Goal: Task Accomplishment & Management: Manage account settings

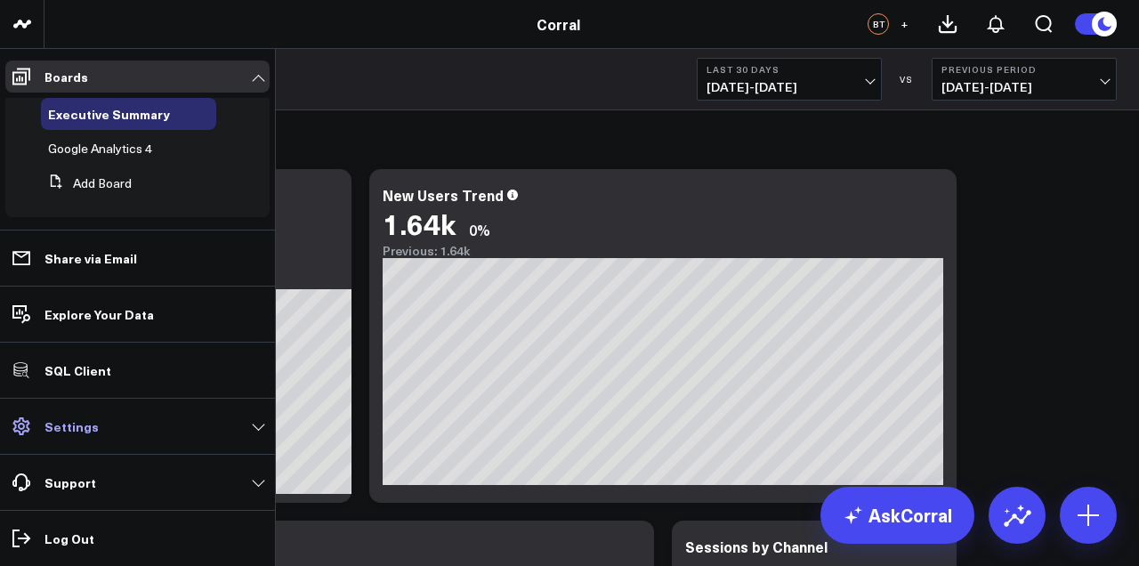
click at [74, 433] on p "Settings" at bounding box center [72, 426] width 54 height 14
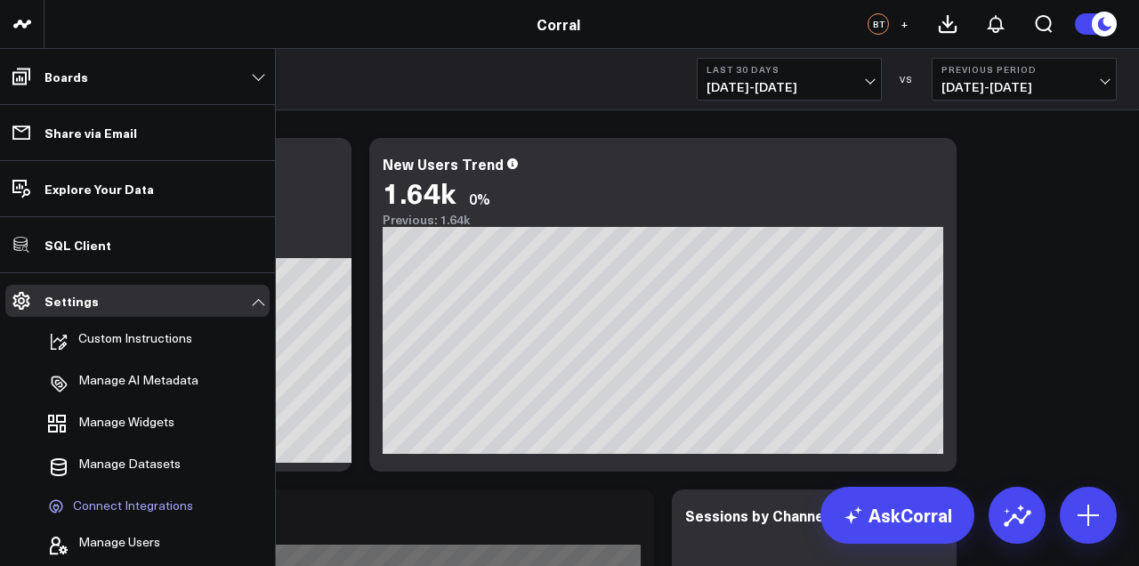
scroll to position [53, 0]
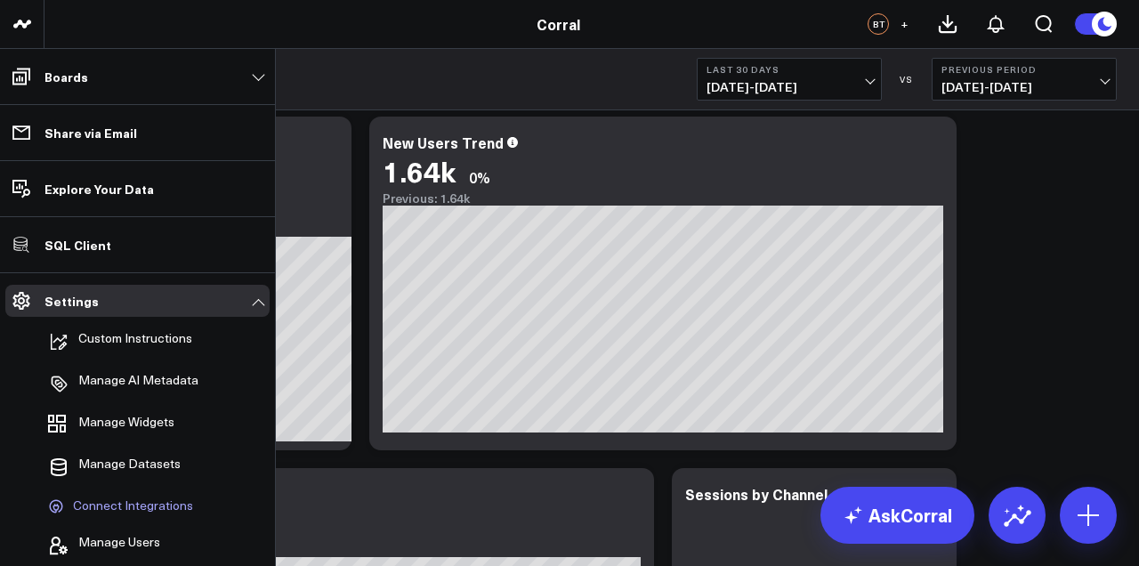
click at [125, 506] on span "Connect Integrations" at bounding box center [133, 506] width 120 height 16
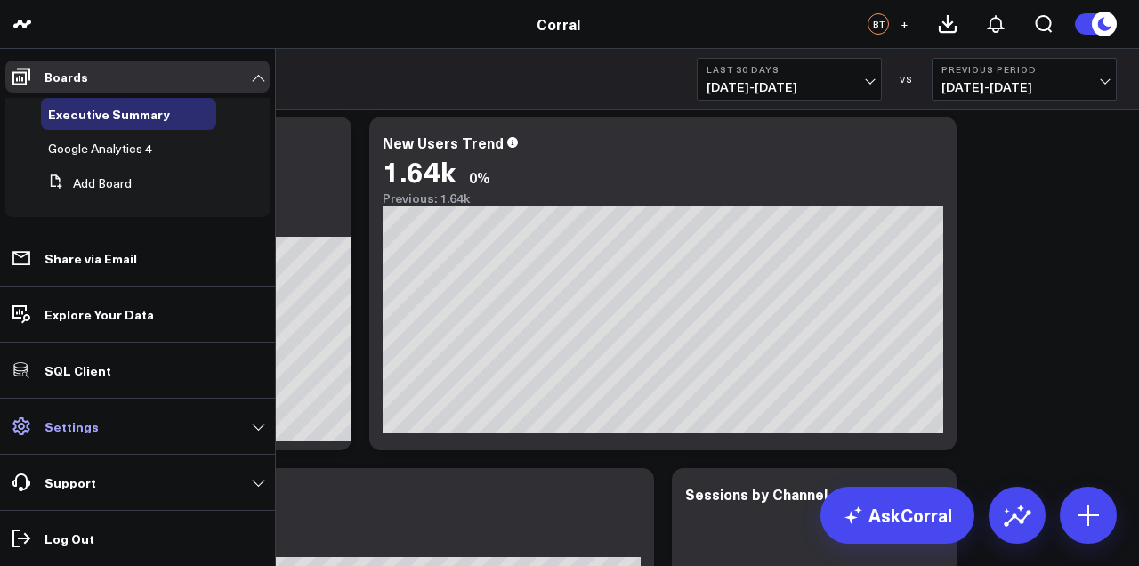
click at [172, 435] on link "Settings" at bounding box center [137, 426] width 264 height 32
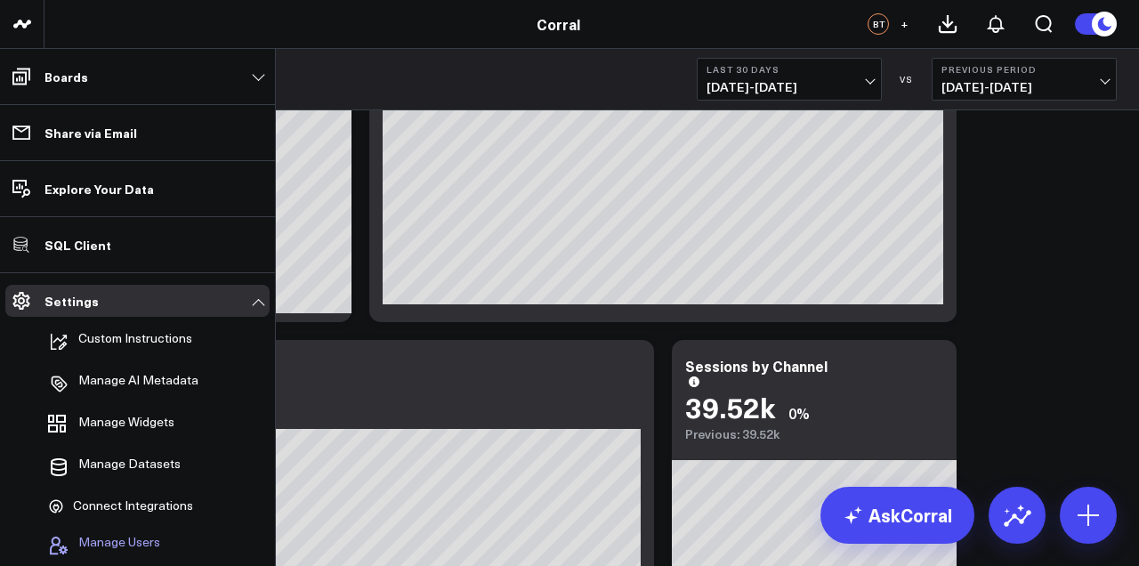
scroll to position [182, 0]
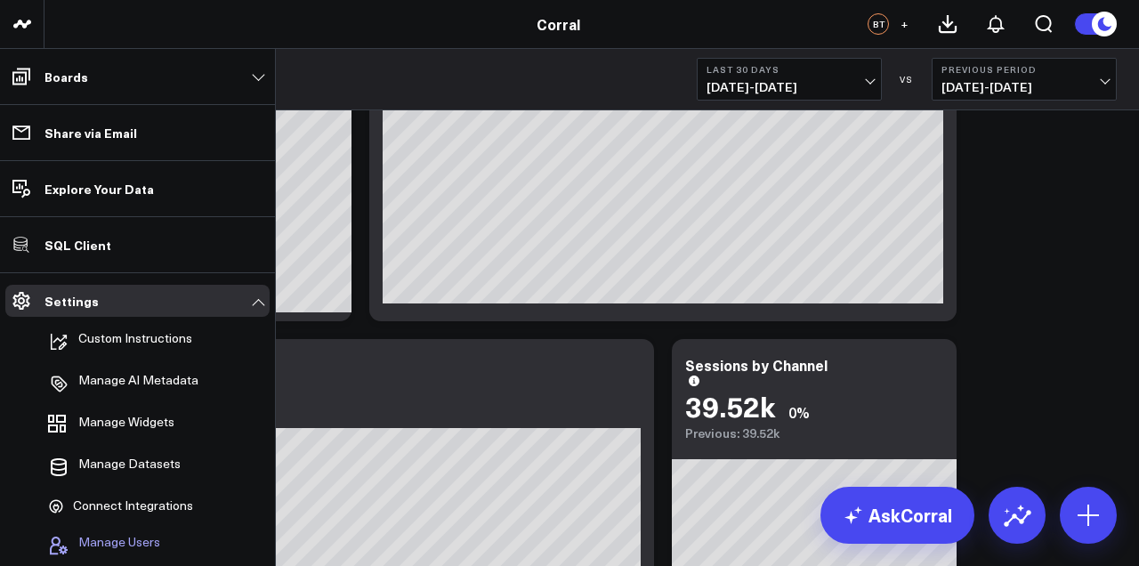
click at [121, 540] on span "Manage Users" at bounding box center [119, 545] width 82 height 21
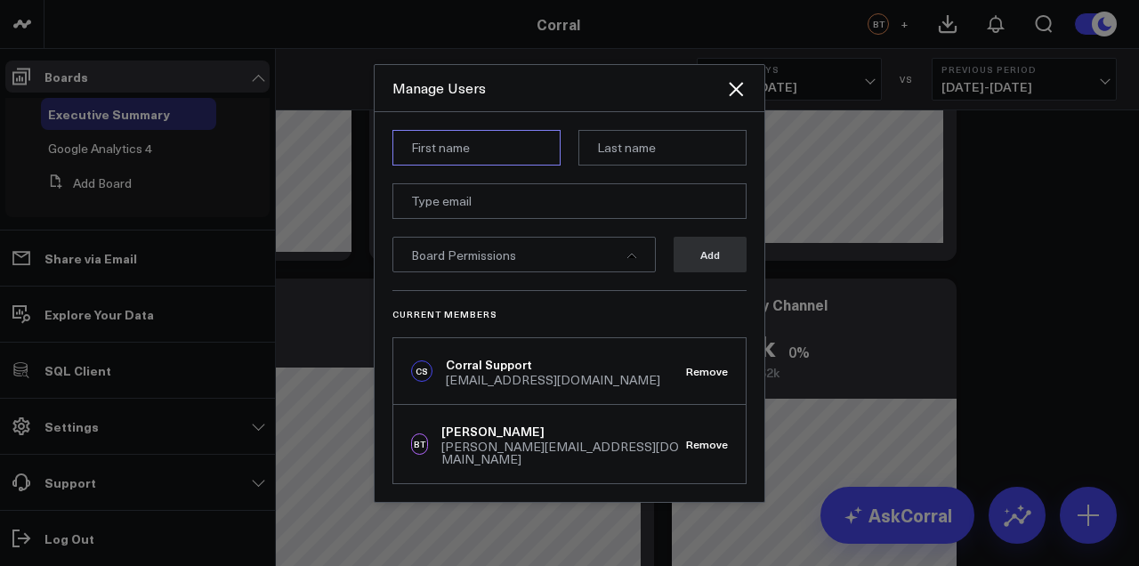
scroll to position [238, 0]
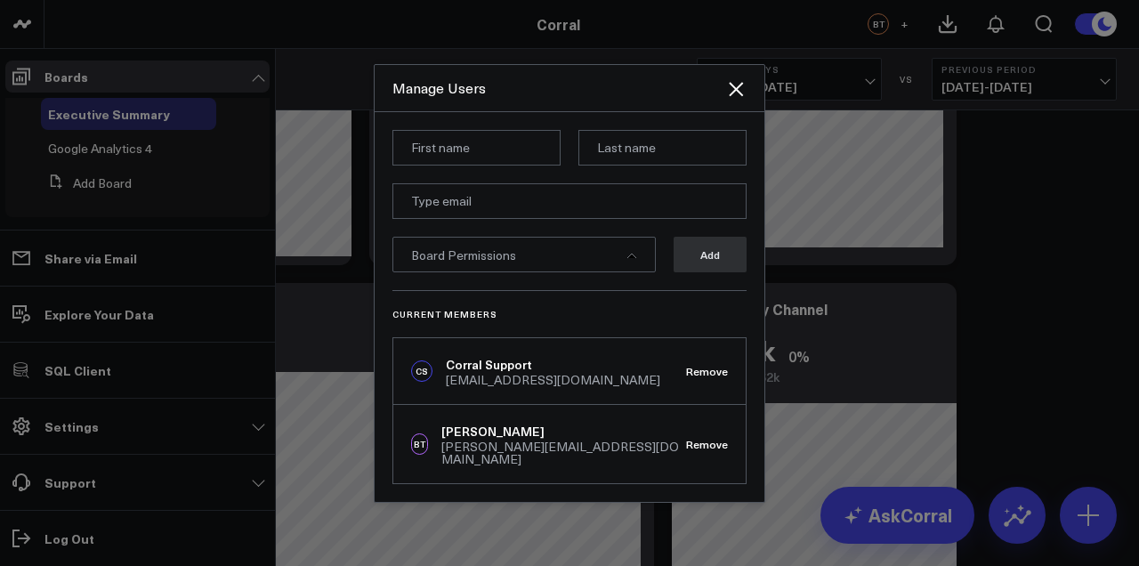
click at [621, 269] on div "Board Permissions" at bounding box center [524, 255] width 263 height 36
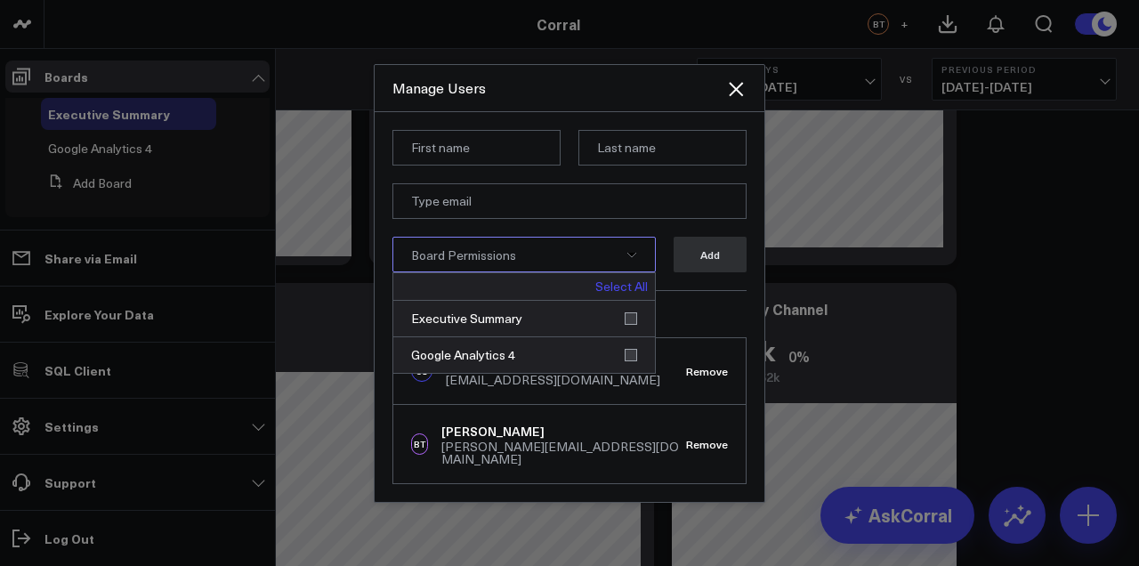
click at [621, 269] on div "Board Permissions" at bounding box center [524, 255] width 263 height 36
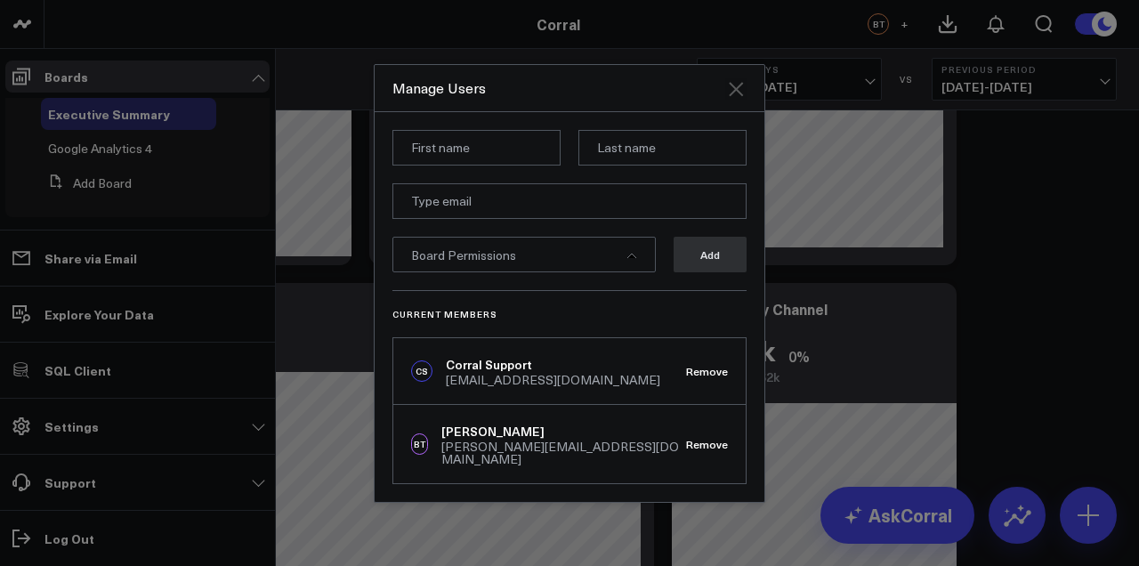
click at [739, 96] on icon "Close" at bounding box center [736, 89] width 14 height 14
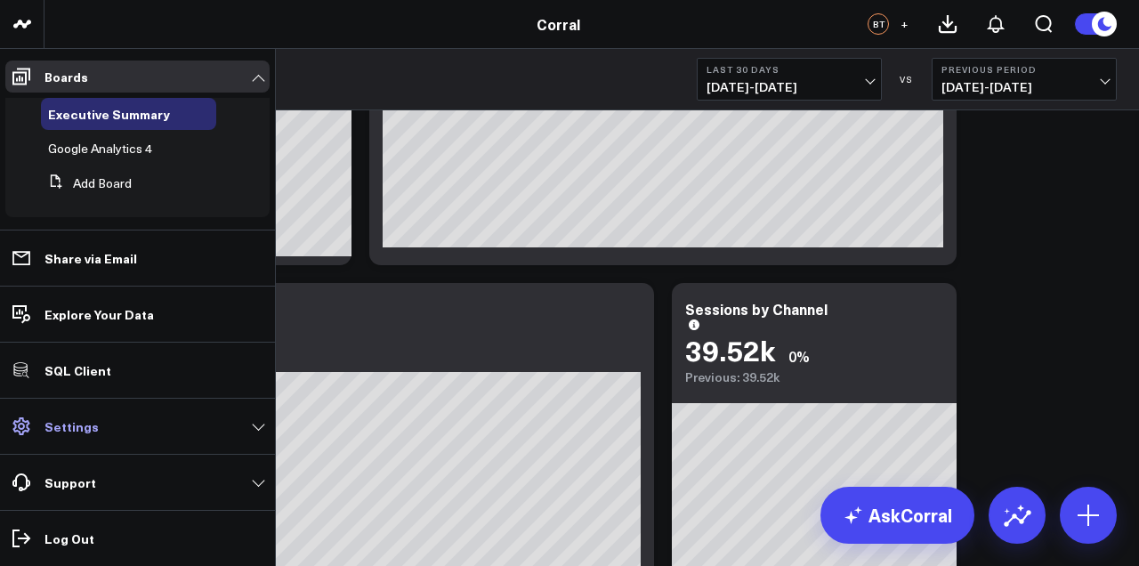
click at [19, 435] on icon at bounding box center [21, 426] width 21 height 21
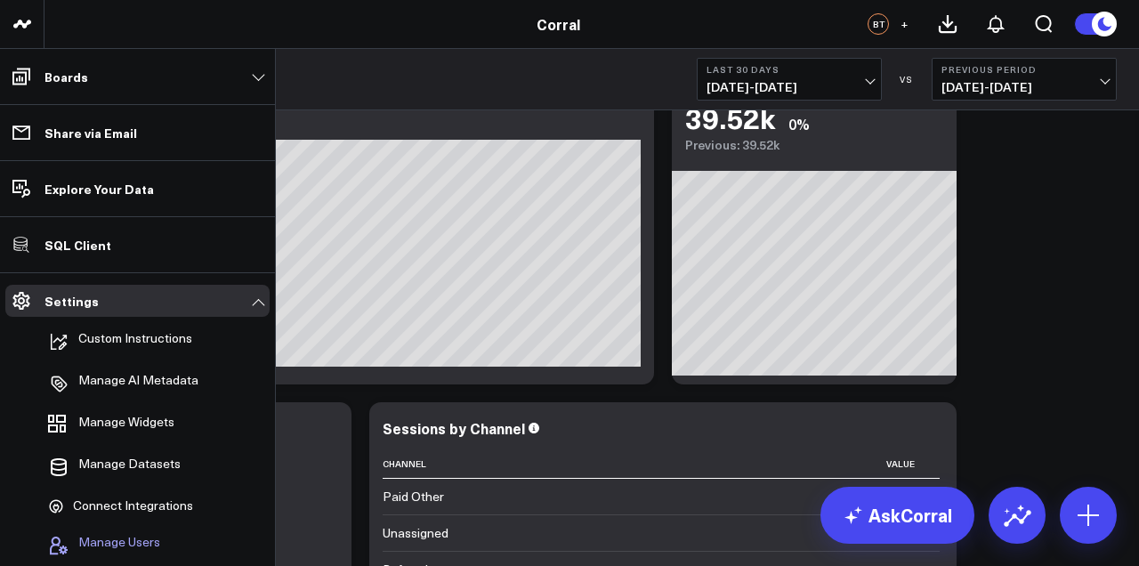
scroll to position [471, 0]
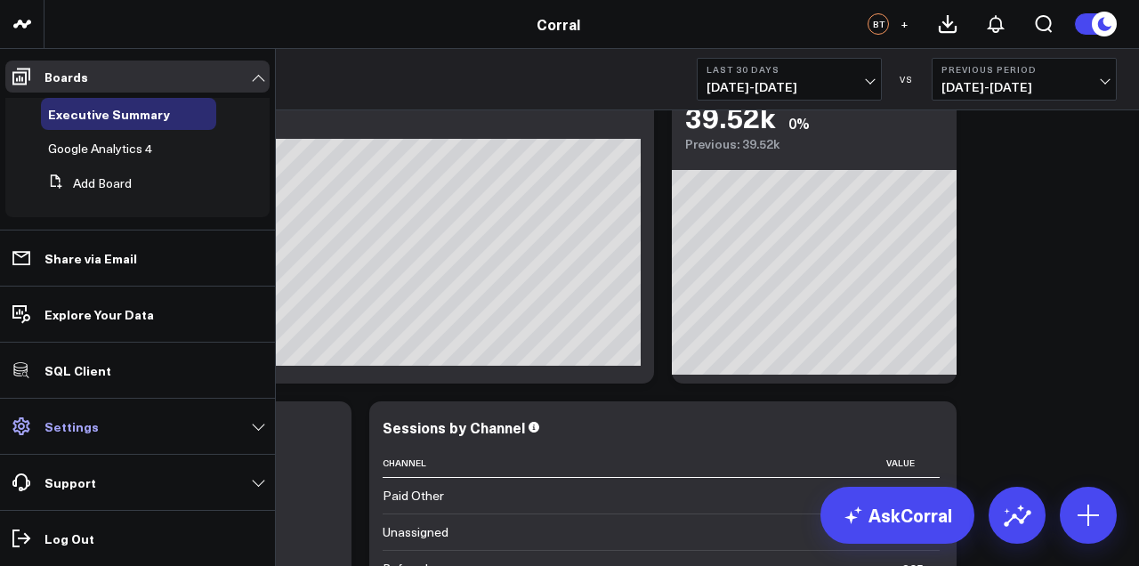
click at [207, 438] on link "Settings" at bounding box center [137, 426] width 264 height 32
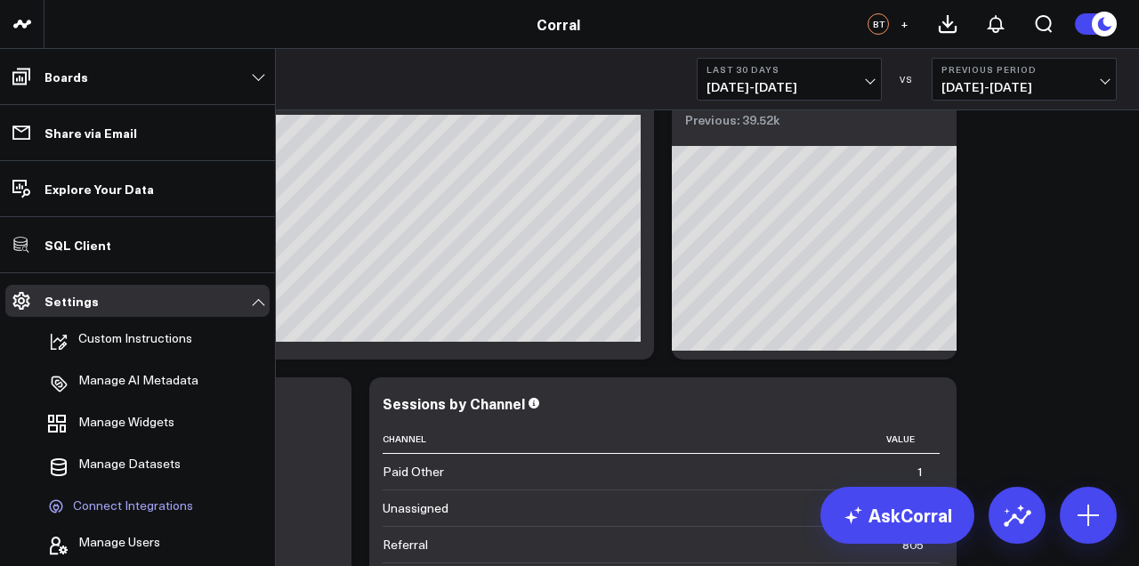
scroll to position [496, 0]
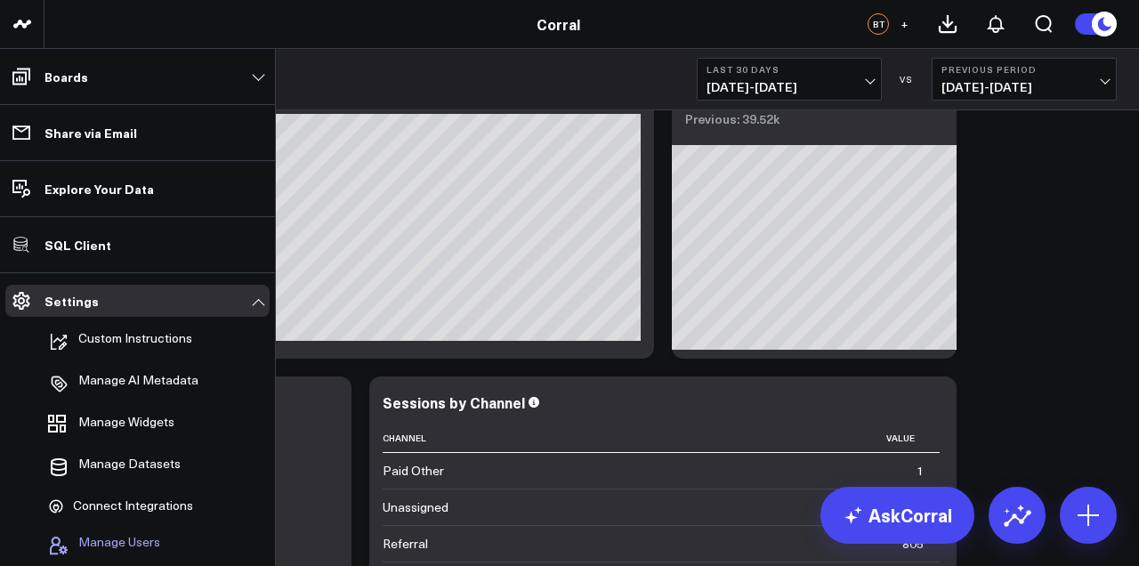
click at [137, 538] on span "Manage Users" at bounding box center [119, 545] width 82 height 21
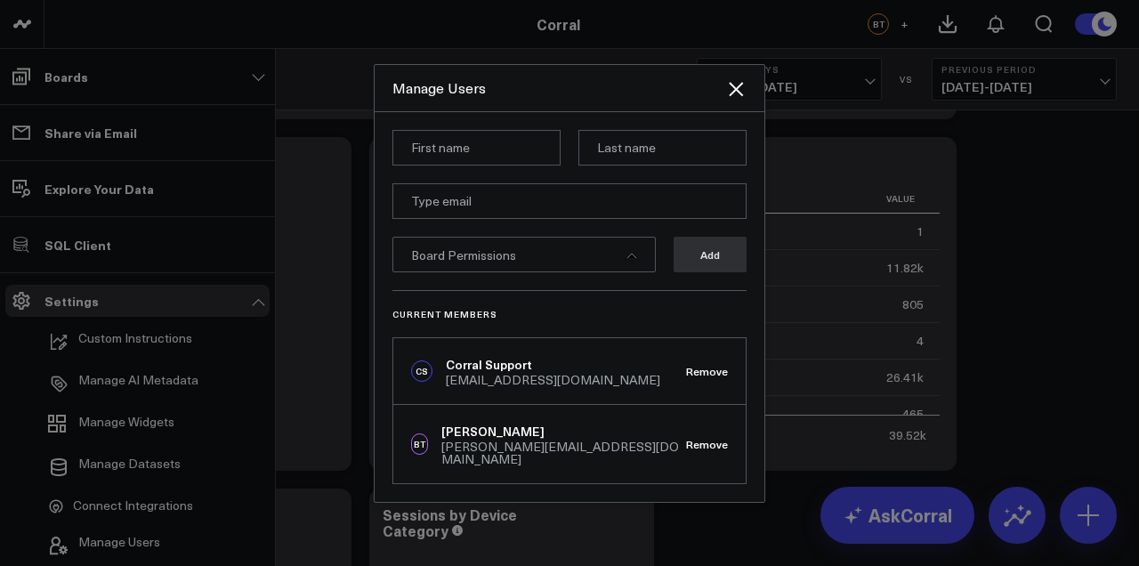
scroll to position [736, 0]
click at [733, 96] on icon "Close" at bounding box center [736, 89] width 14 height 14
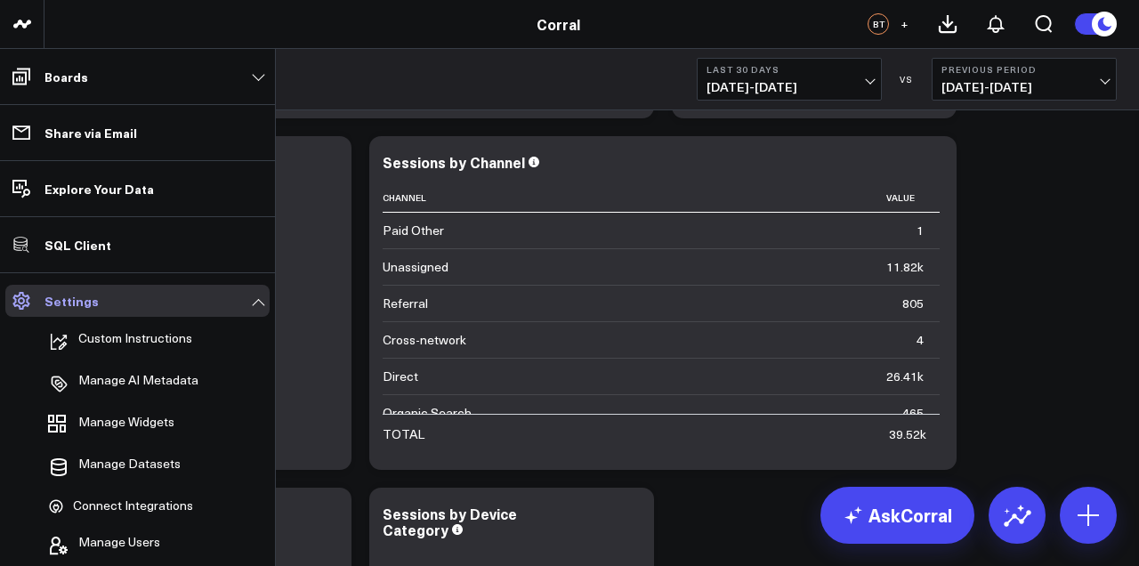
click at [256, 304] on link "Settings" at bounding box center [137, 301] width 264 height 32
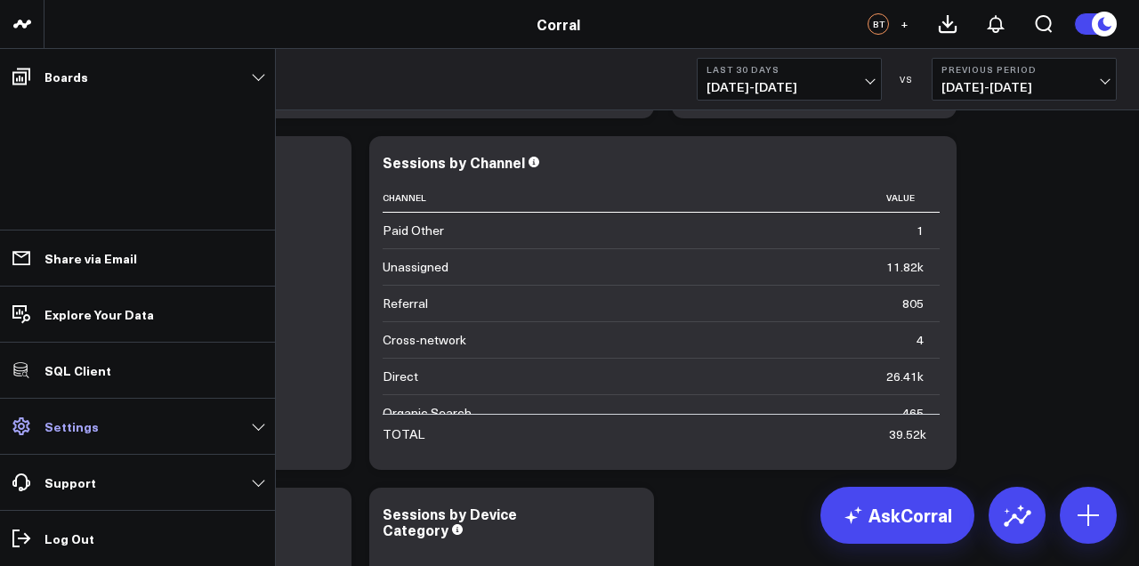
click at [259, 428] on link "Settings" at bounding box center [137, 426] width 264 height 32
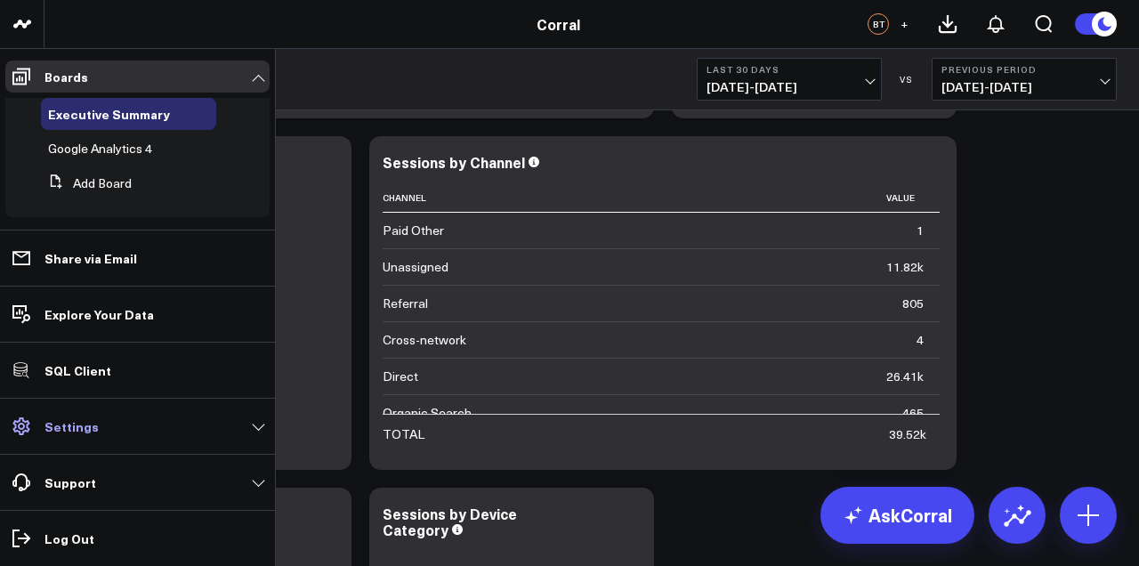
click at [12, 435] on icon at bounding box center [21, 426] width 21 height 21
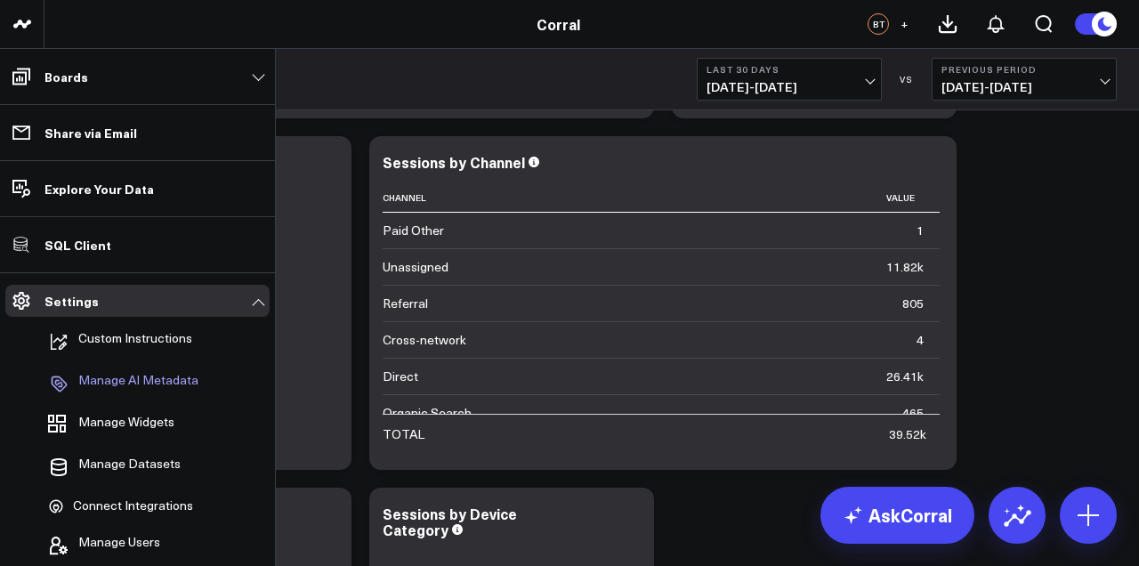
scroll to position [1025, 0]
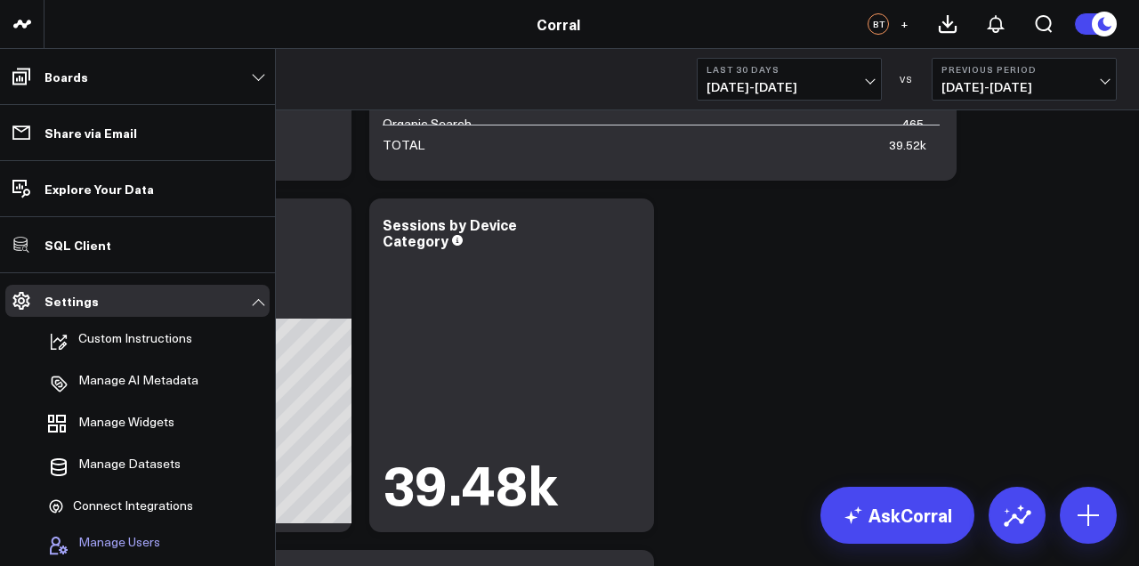
click at [126, 535] on span "Manage Users" at bounding box center [119, 545] width 82 height 21
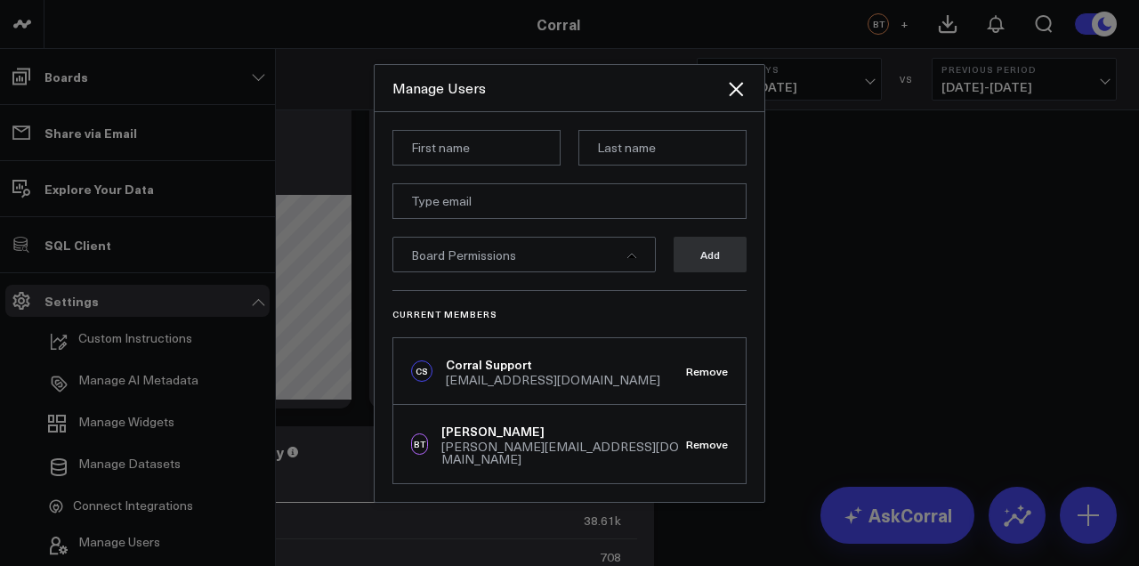
scroll to position [1139, 0]
click at [111, 437] on div at bounding box center [569, 283] width 1139 height 566
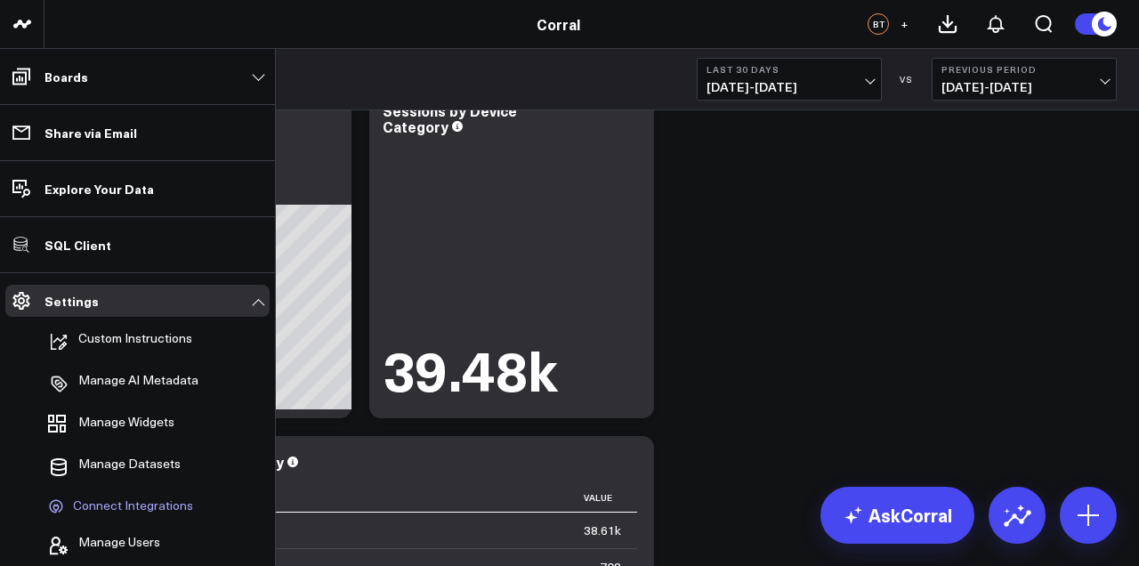
click at [134, 507] on span "Connect Integrations" at bounding box center [133, 506] width 120 height 16
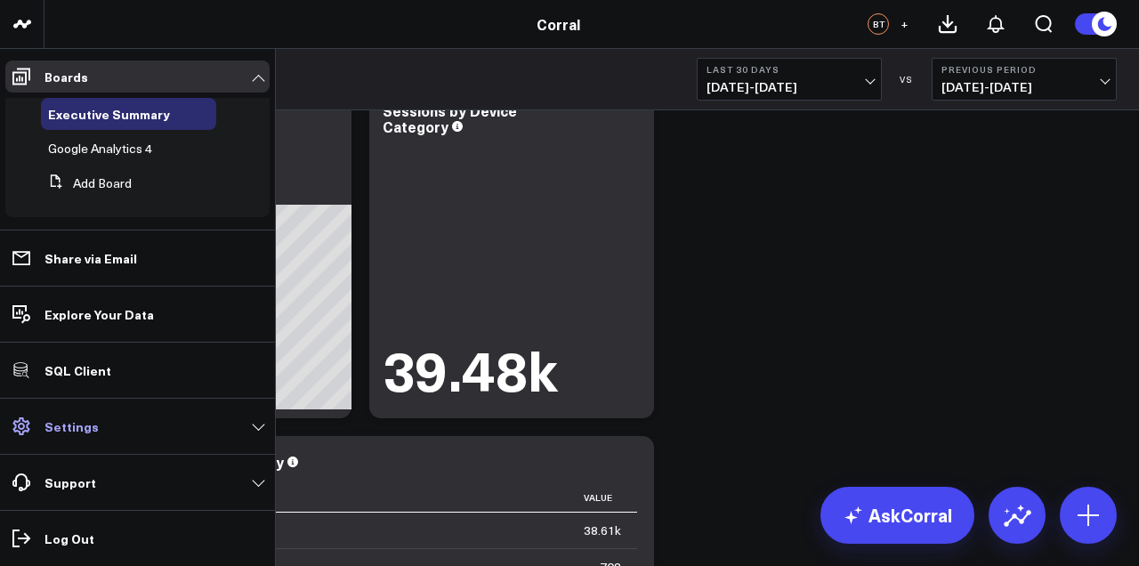
click at [45, 442] on link "Settings" at bounding box center [137, 426] width 264 height 32
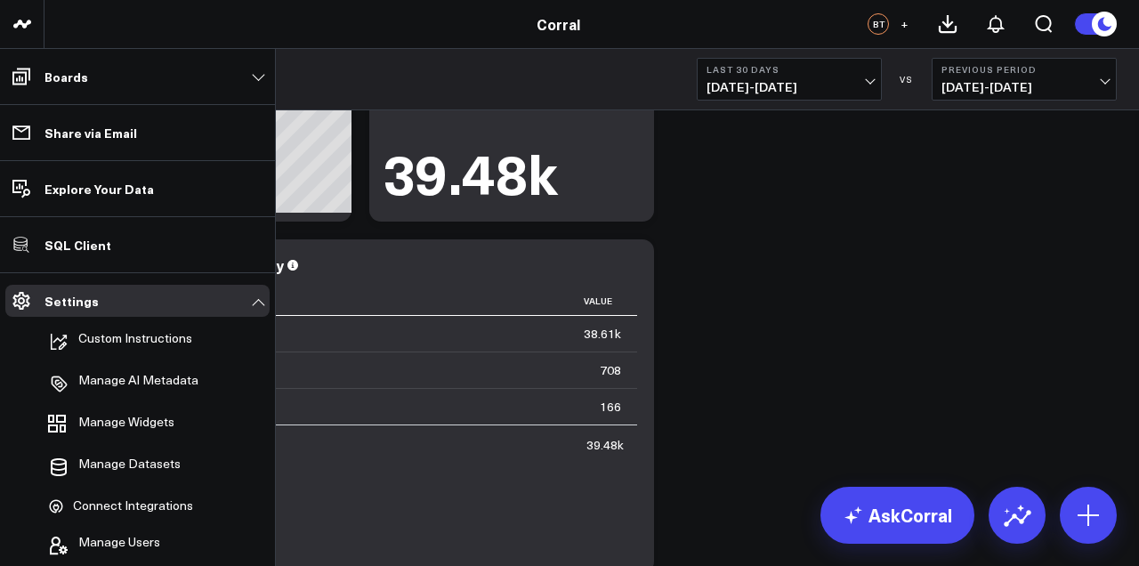
scroll to position [1326, 0]
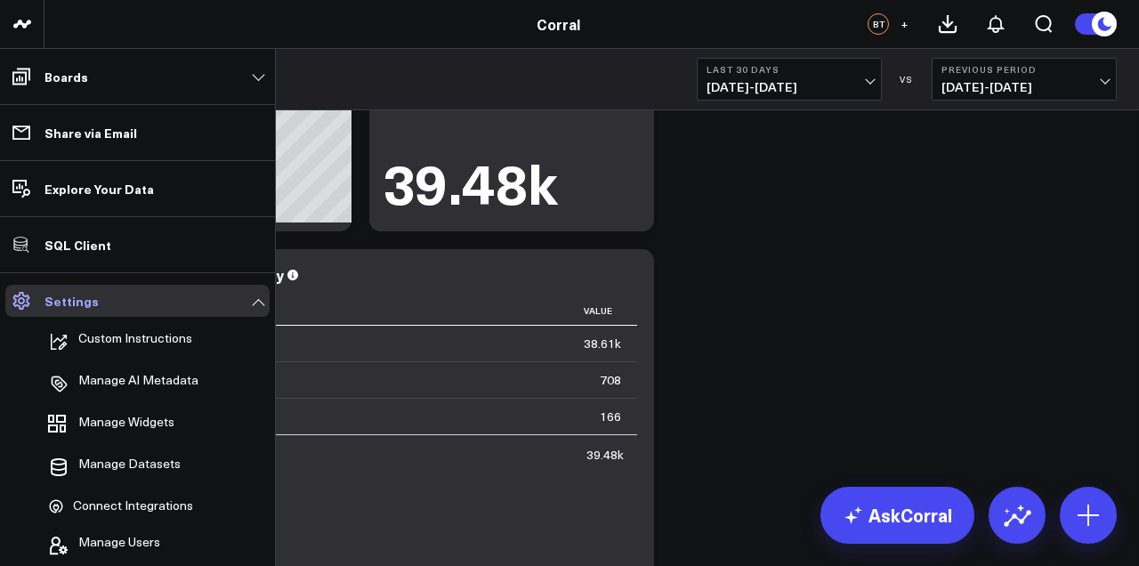
click at [254, 304] on link "Settings" at bounding box center [137, 301] width 264 height 32
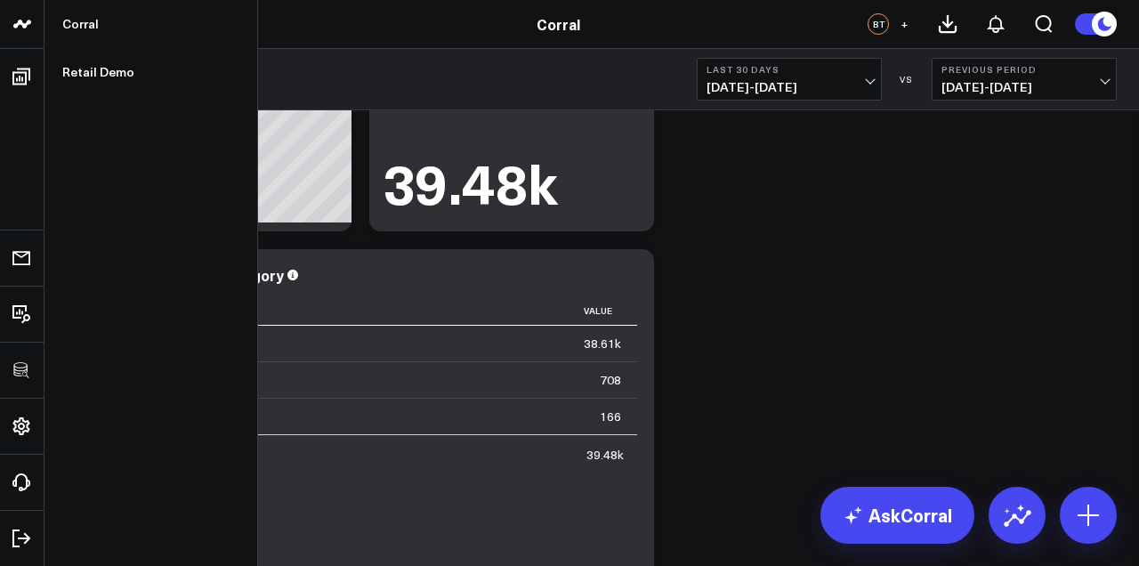
click at [24, 30] on icon at bounding box center [22, 23] width 21 height 21
